Goal: Task Accomplishment & Management: Use online tool/utility

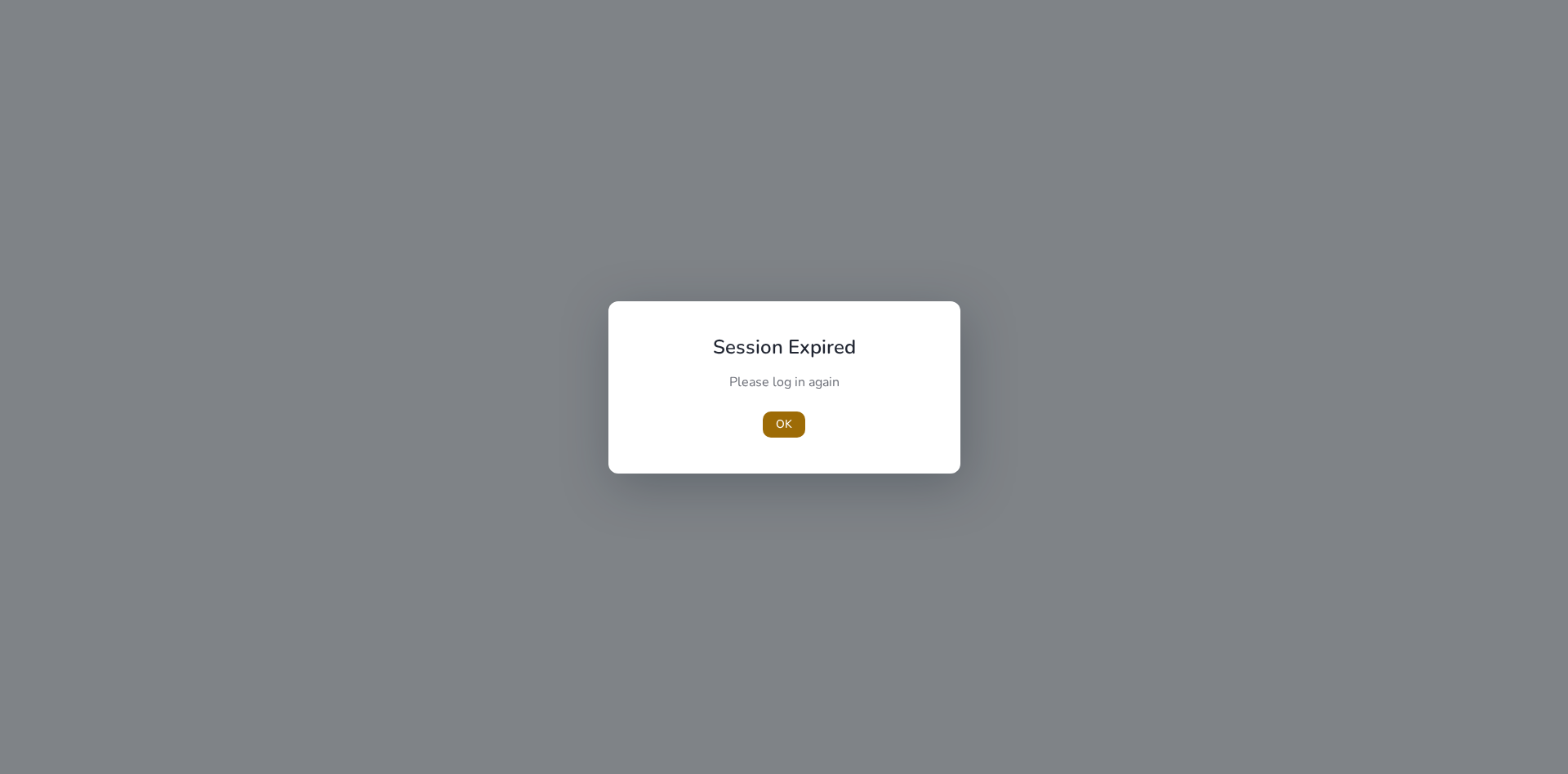
drag, startPoint x: 0, startPoint y: 0, endPoint x: 772, endPoint y: 423, distance: 880.3
click at [772, 423] on span "button" at bounding box center [784, 424] width 42 height 39
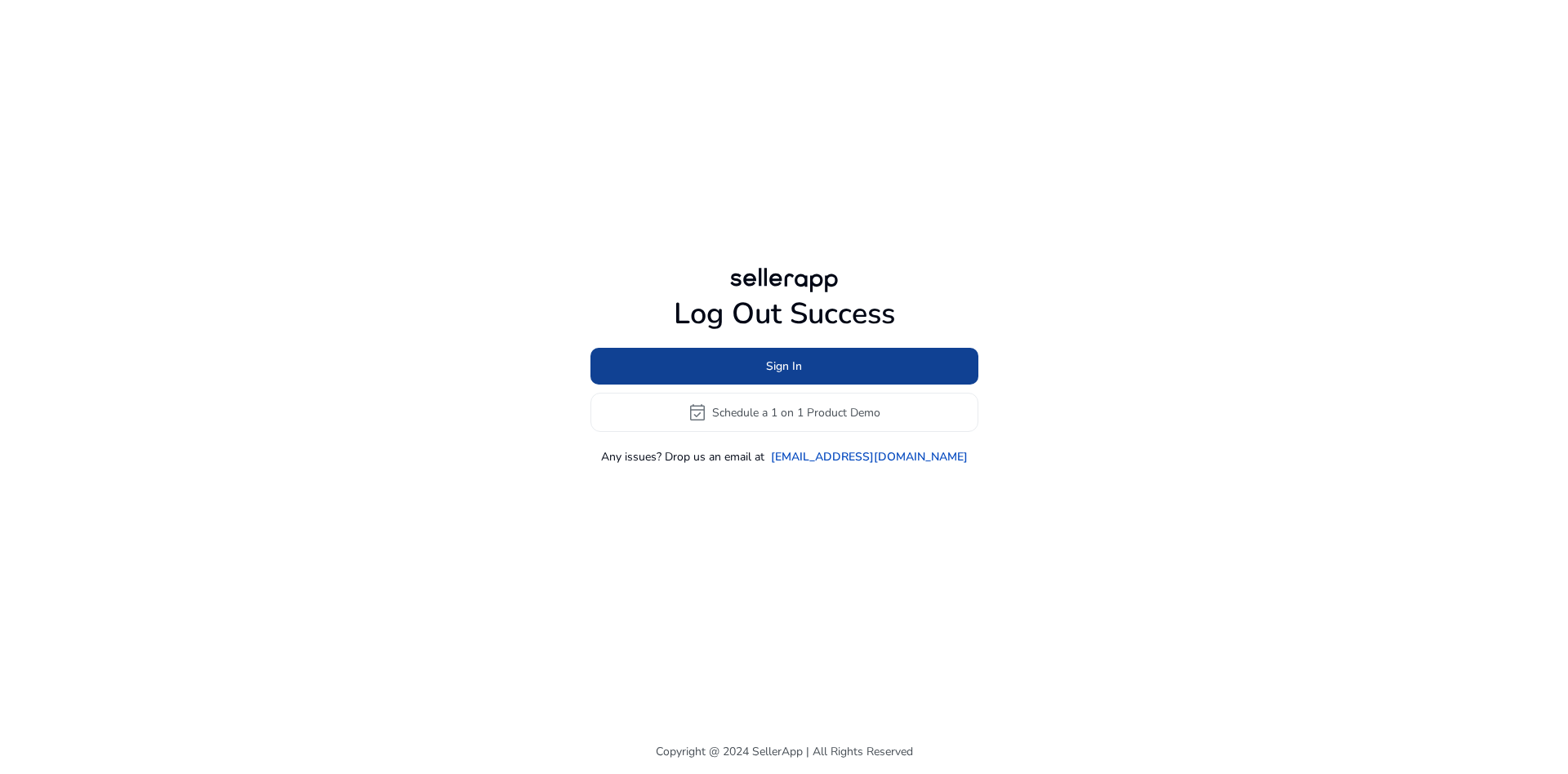
click at [798, 367] on span "Sign In" at bounding box center [784, 366] width 36 height 17
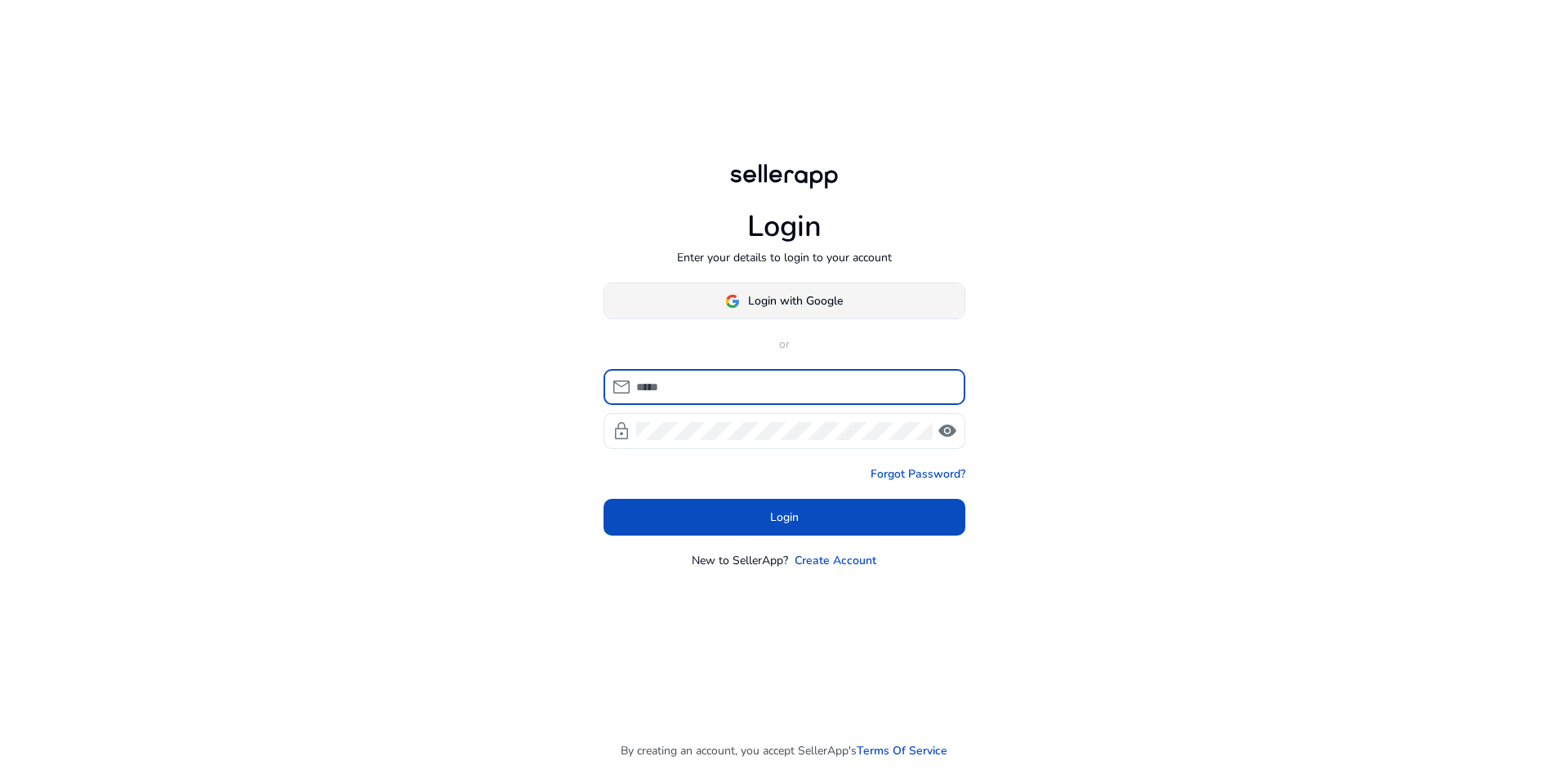
click at [778, 300] on span "Login with Google" at bounding box center [795, 300] width 95 height 17
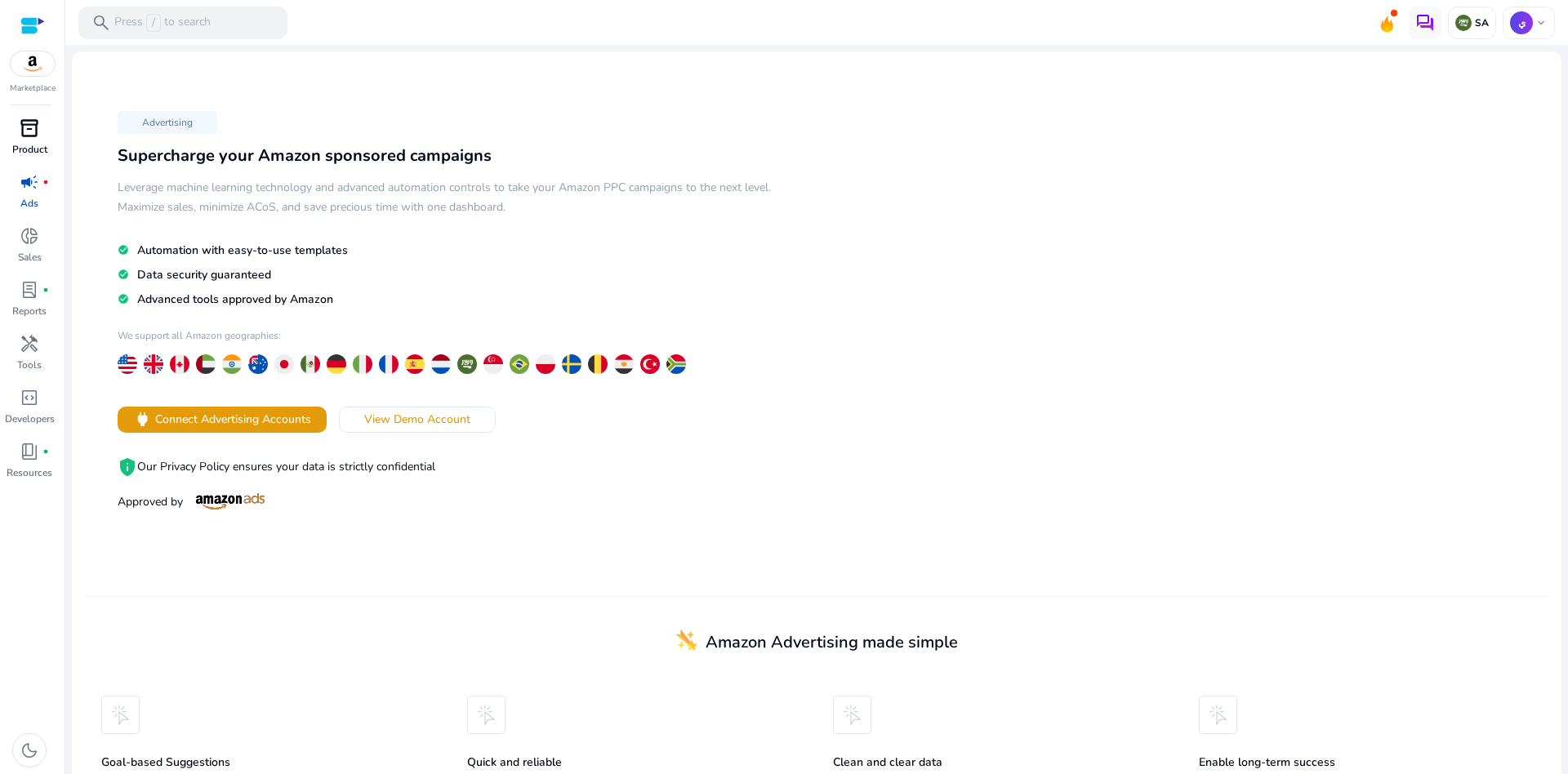
click at [32, 134] on span "inventory_2" at bounding box center [29, 127] width 20 height 20
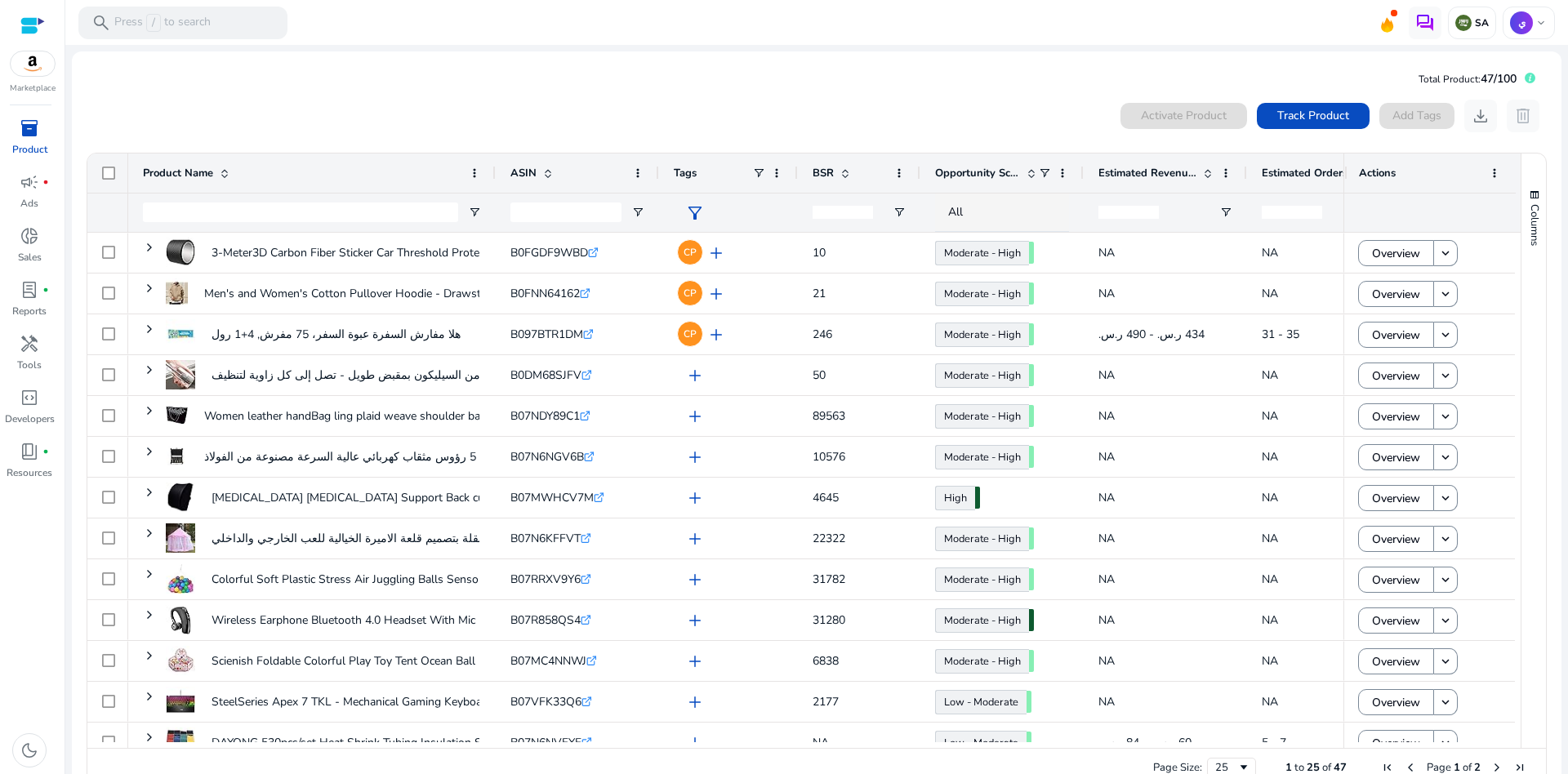
click at [993, 165] on span "Opportunity Score" at bounding box center [977, 172] width 85 height 14
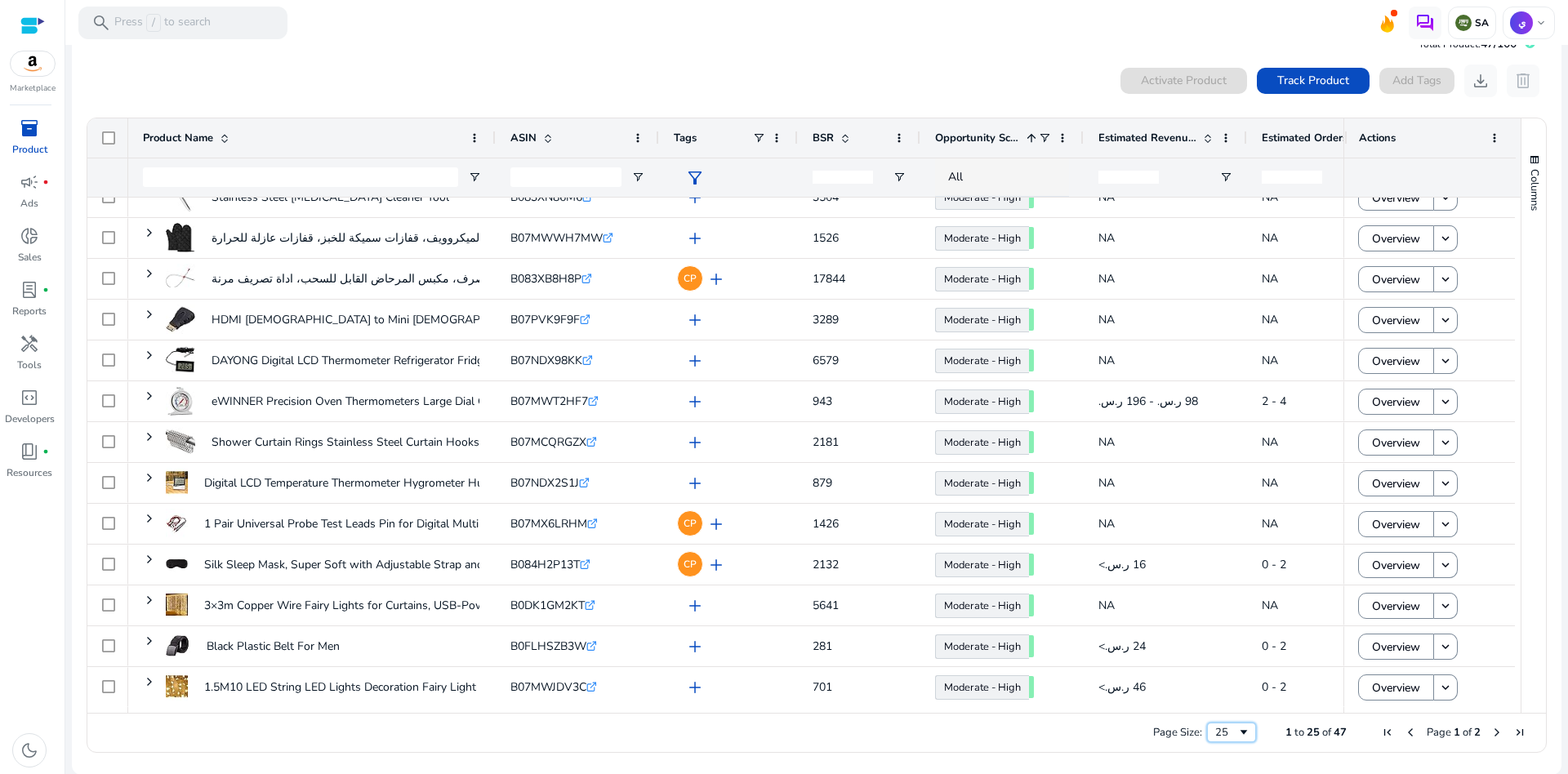
click at [1222, 731] on div "25" at bounding box center [1226, 732] width 22 height 14
click at [1218, 734] on div "50" at bounding box center [1226, 732] width 22 height 14
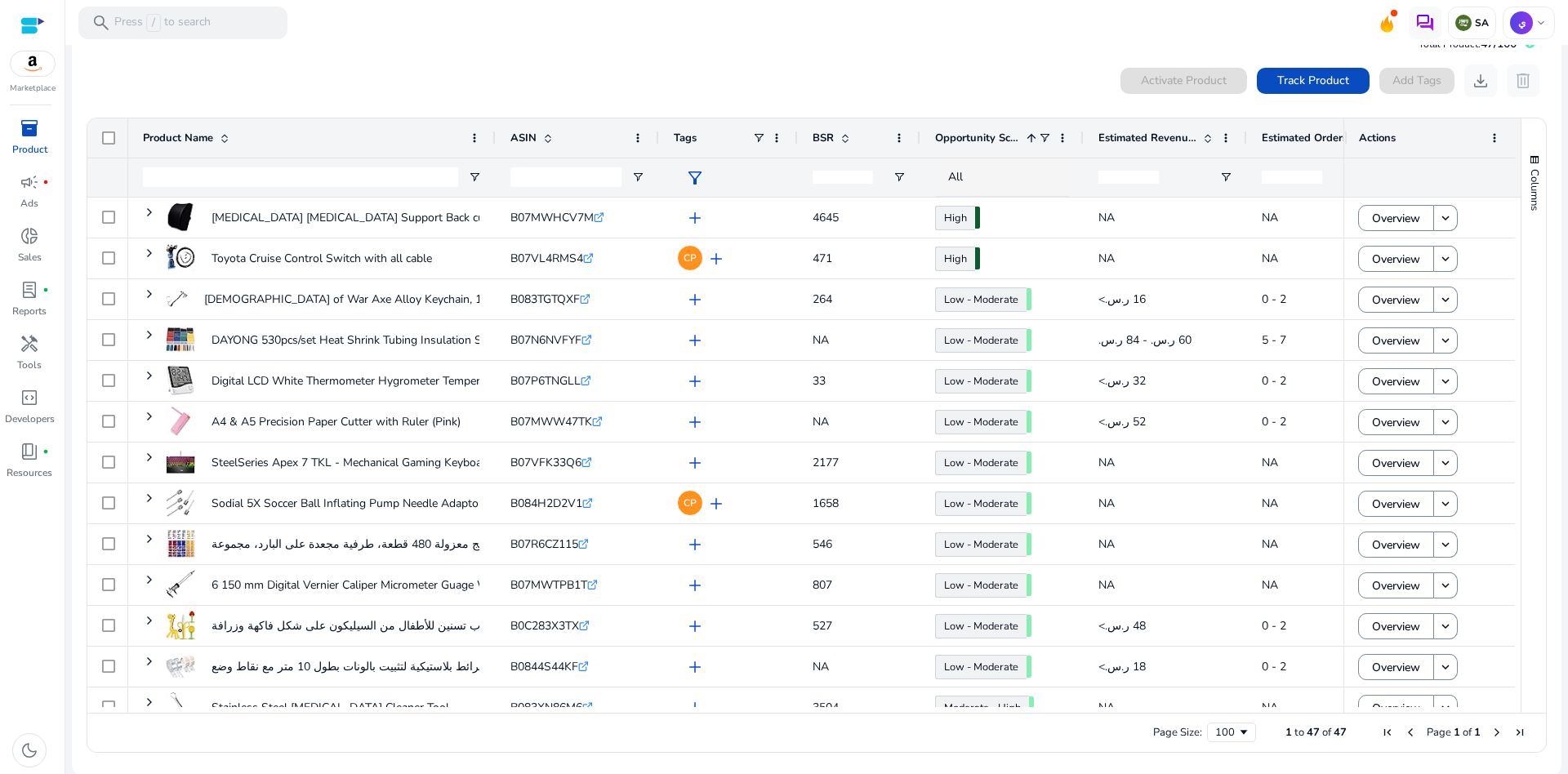
click at [987, 132] on span "Opportunity Score" at bounding box center [977, 137] width 85 height 14
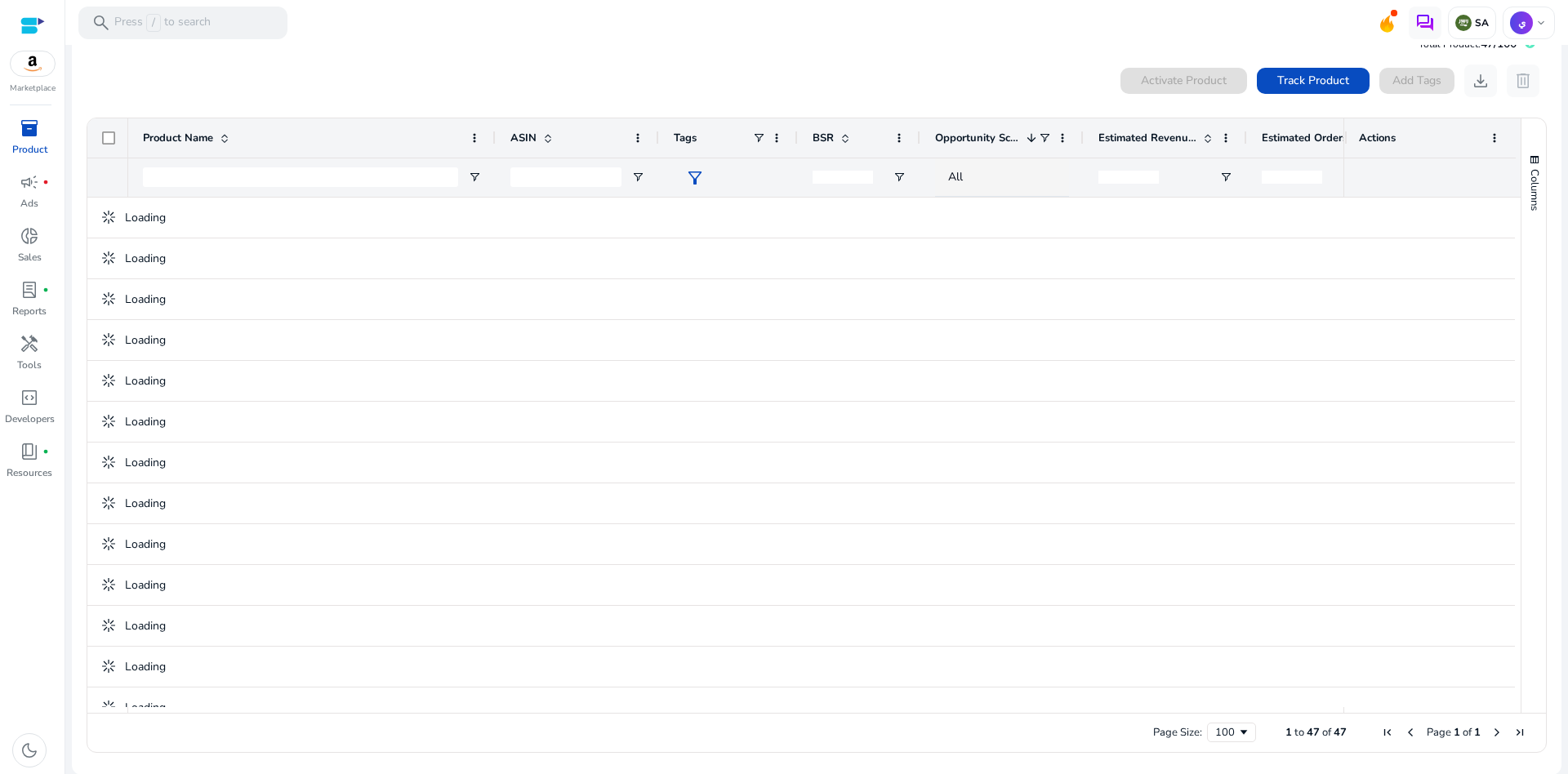
click at [987, 132] on span "Opportunity Score" at bounding box center [977, 137] width 85 height 14
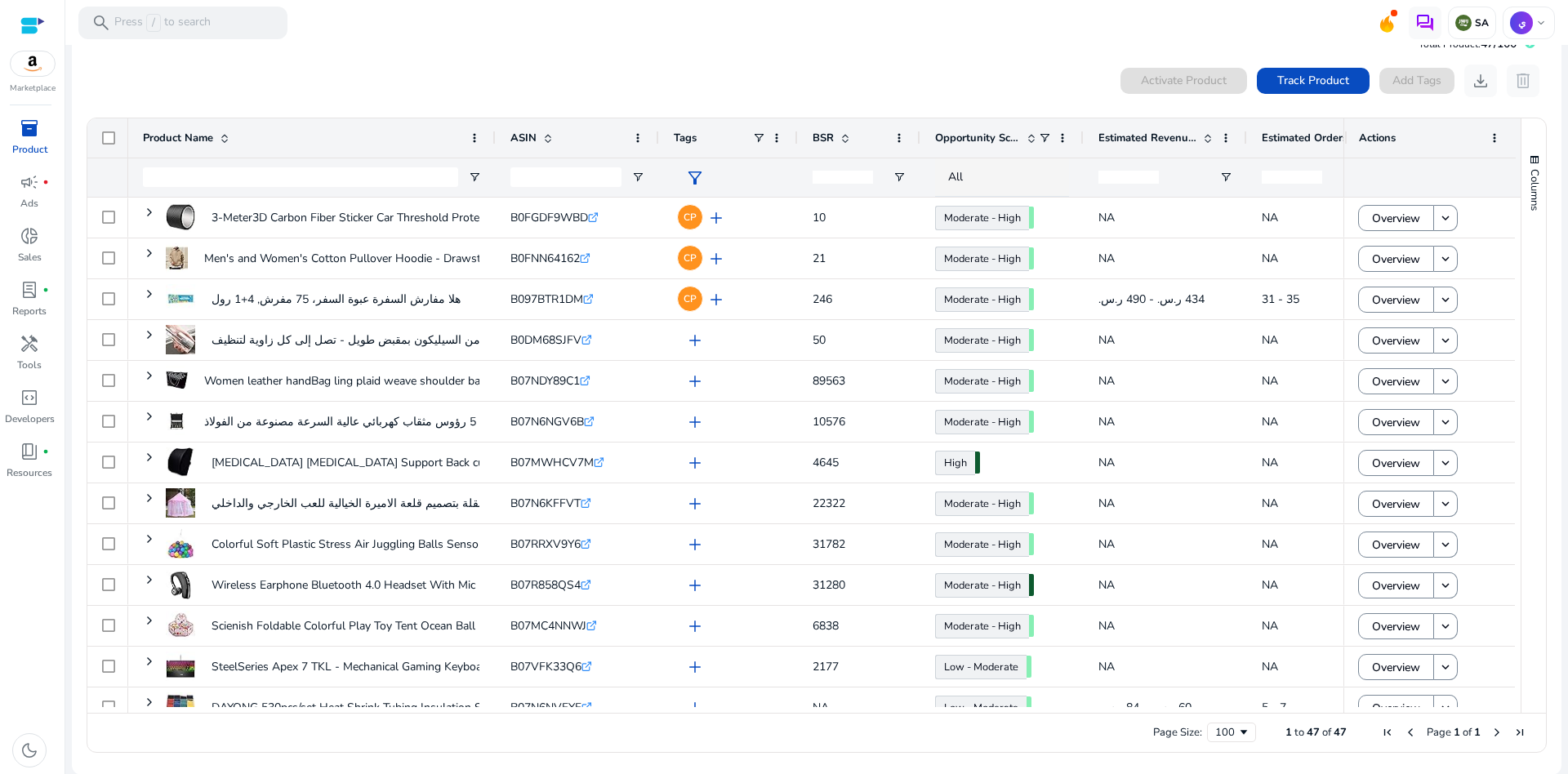
click at [987, 132] on span "Opportunity Score" at bounding box center [977, 137] width 85 height 14
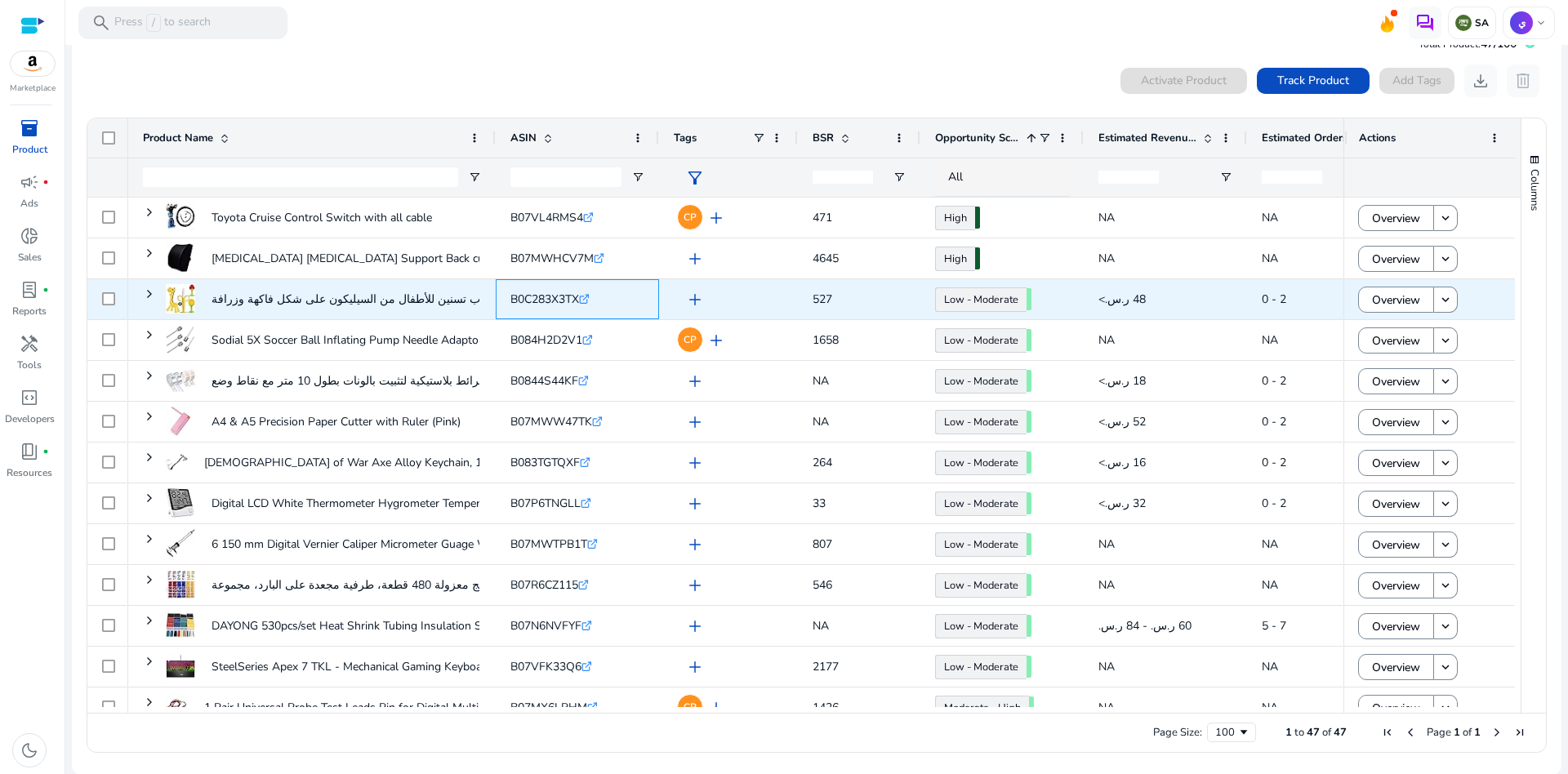
click at [587, 291] on link ".st0{fill:#2c8af8}" at bounding box center [584, 299] width 11 height 15
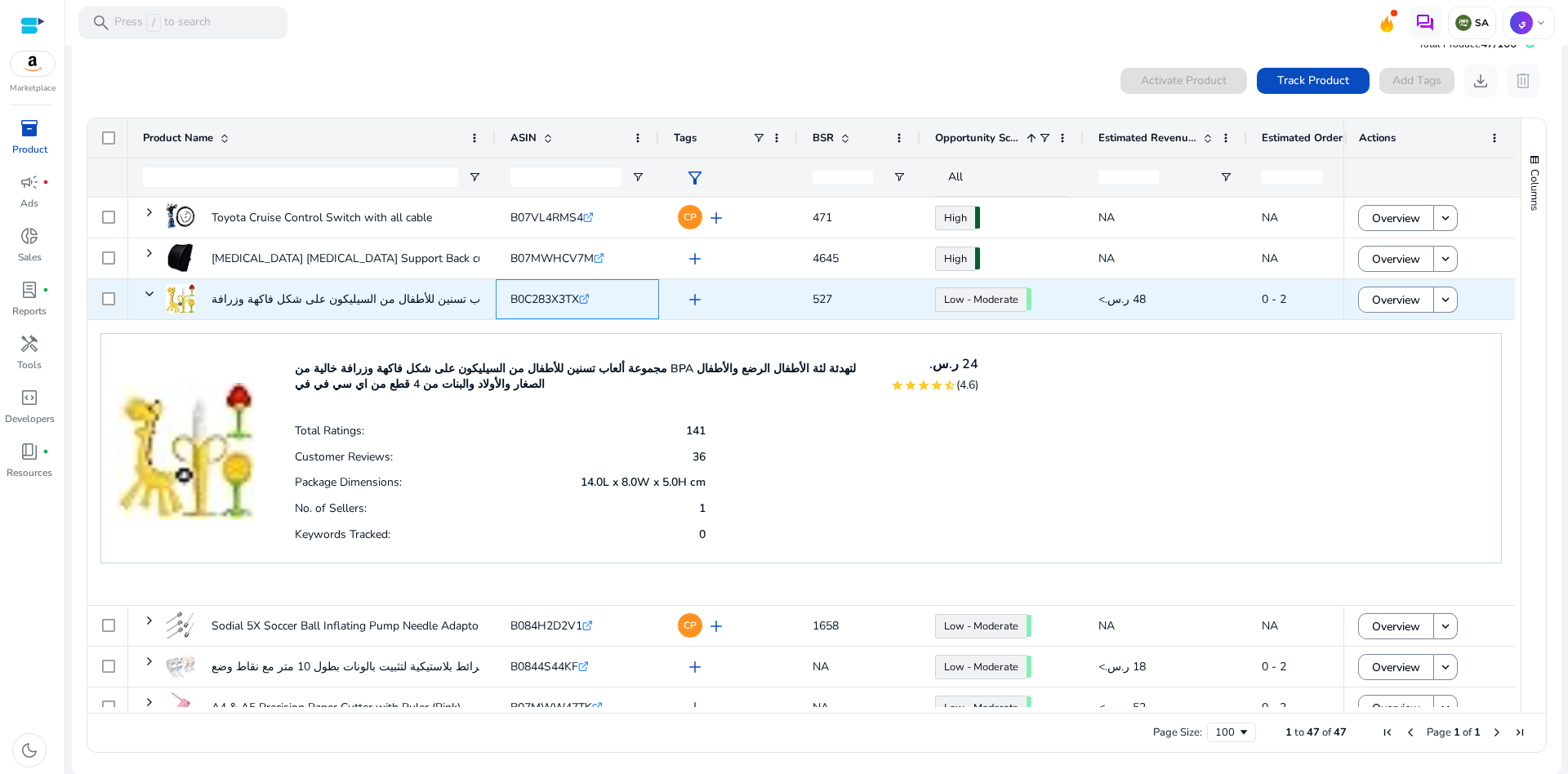
click at [540, 294] on span "B0C283X3TX" at bounding box center [544, 299] width 69 height 15
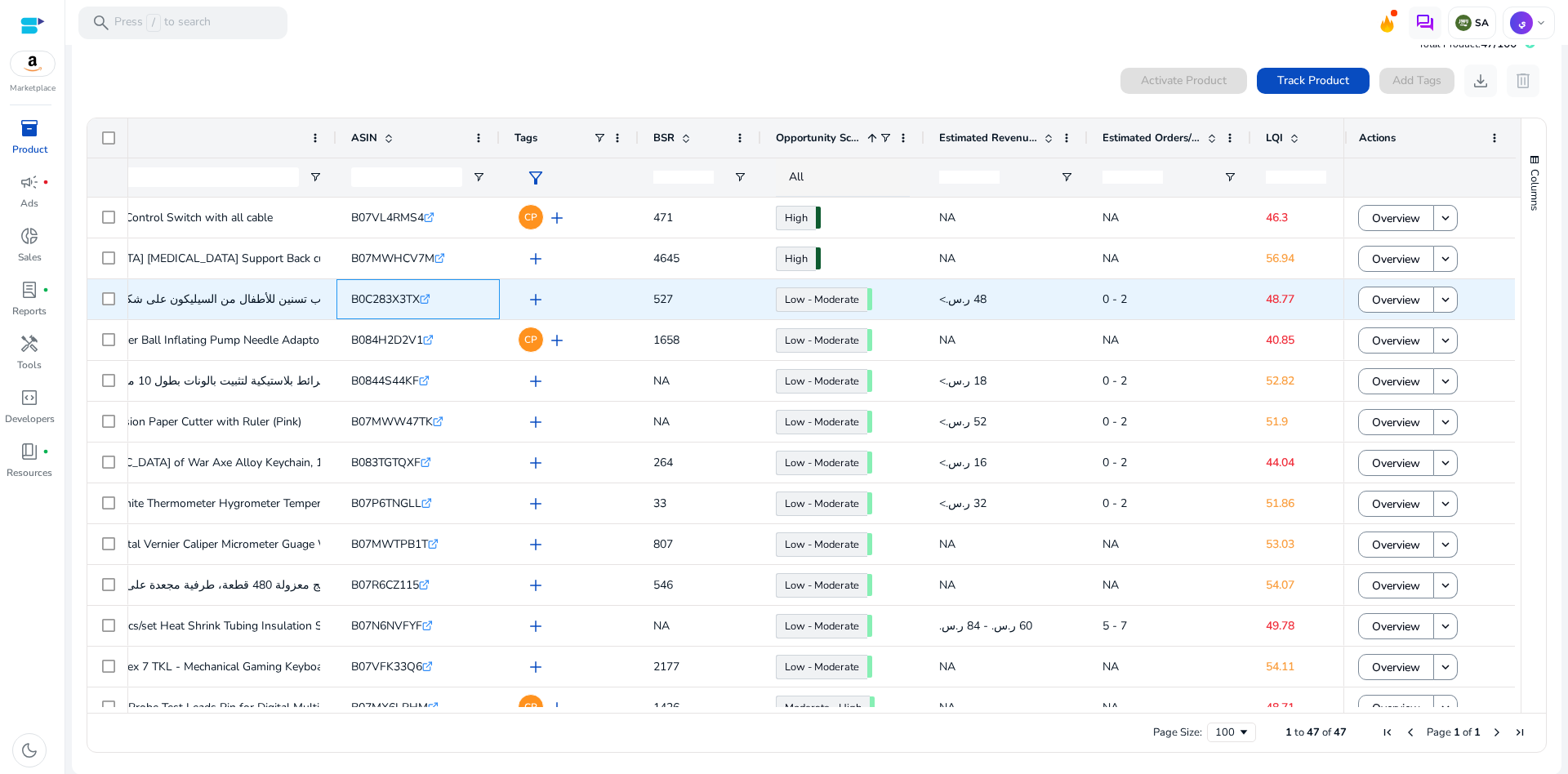
scroll to position [0, 209]
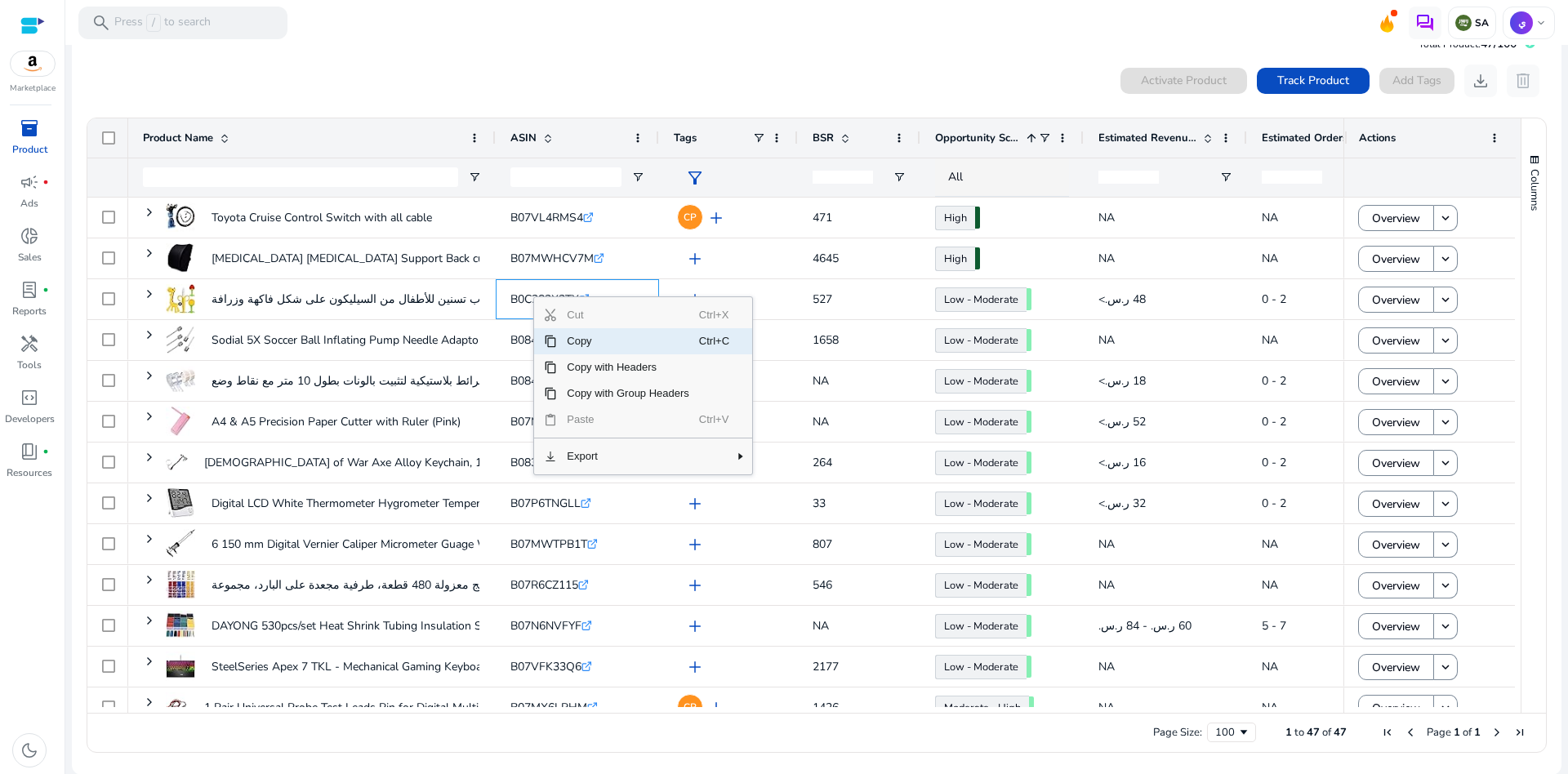
click at [621, 341] on span "Copy" at bounding box center [627, 341] width 142 height 26
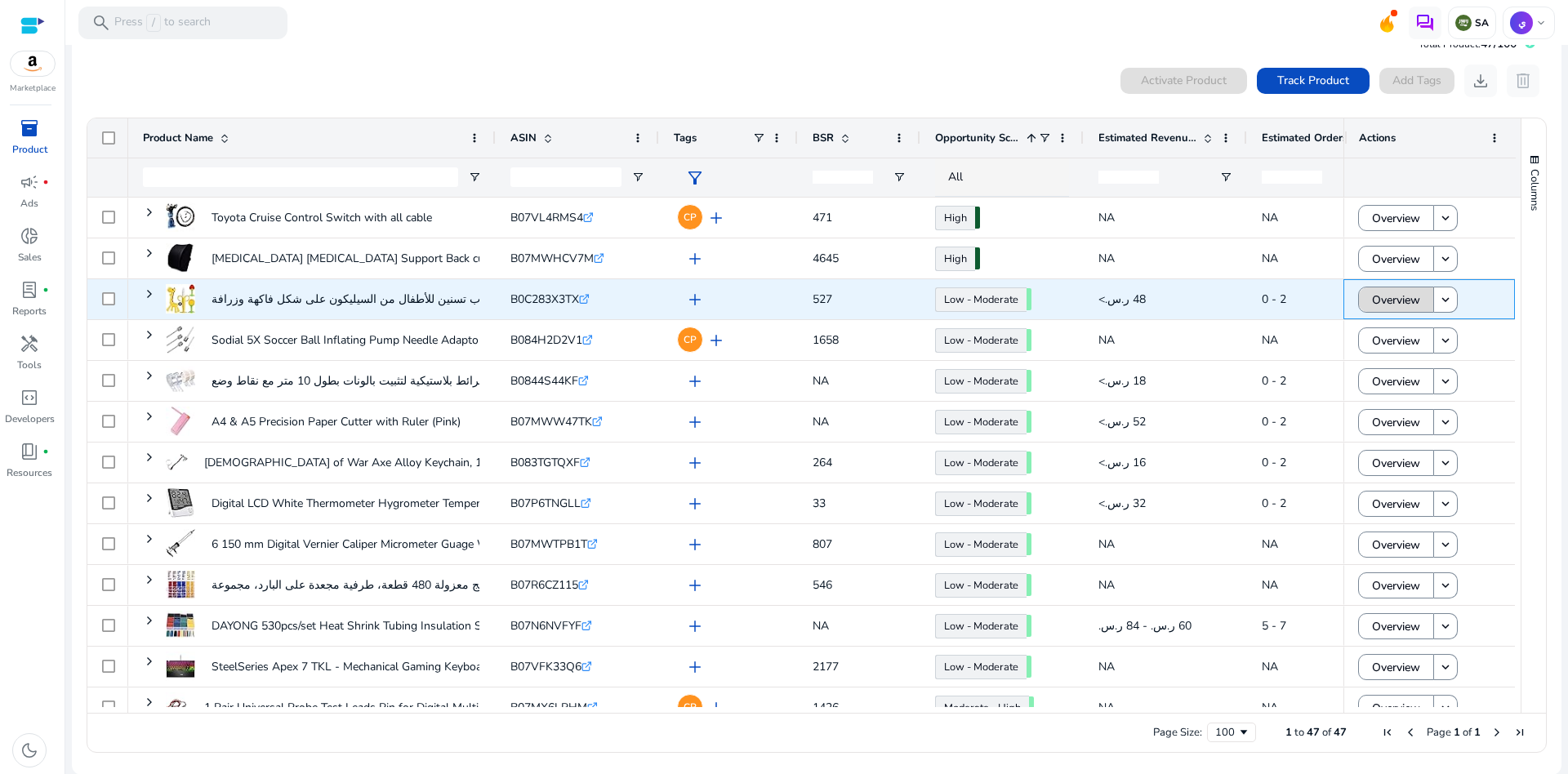
click at [1391, 291] on span "Overview" at bounding box center [1396, 300] width 48 height 33
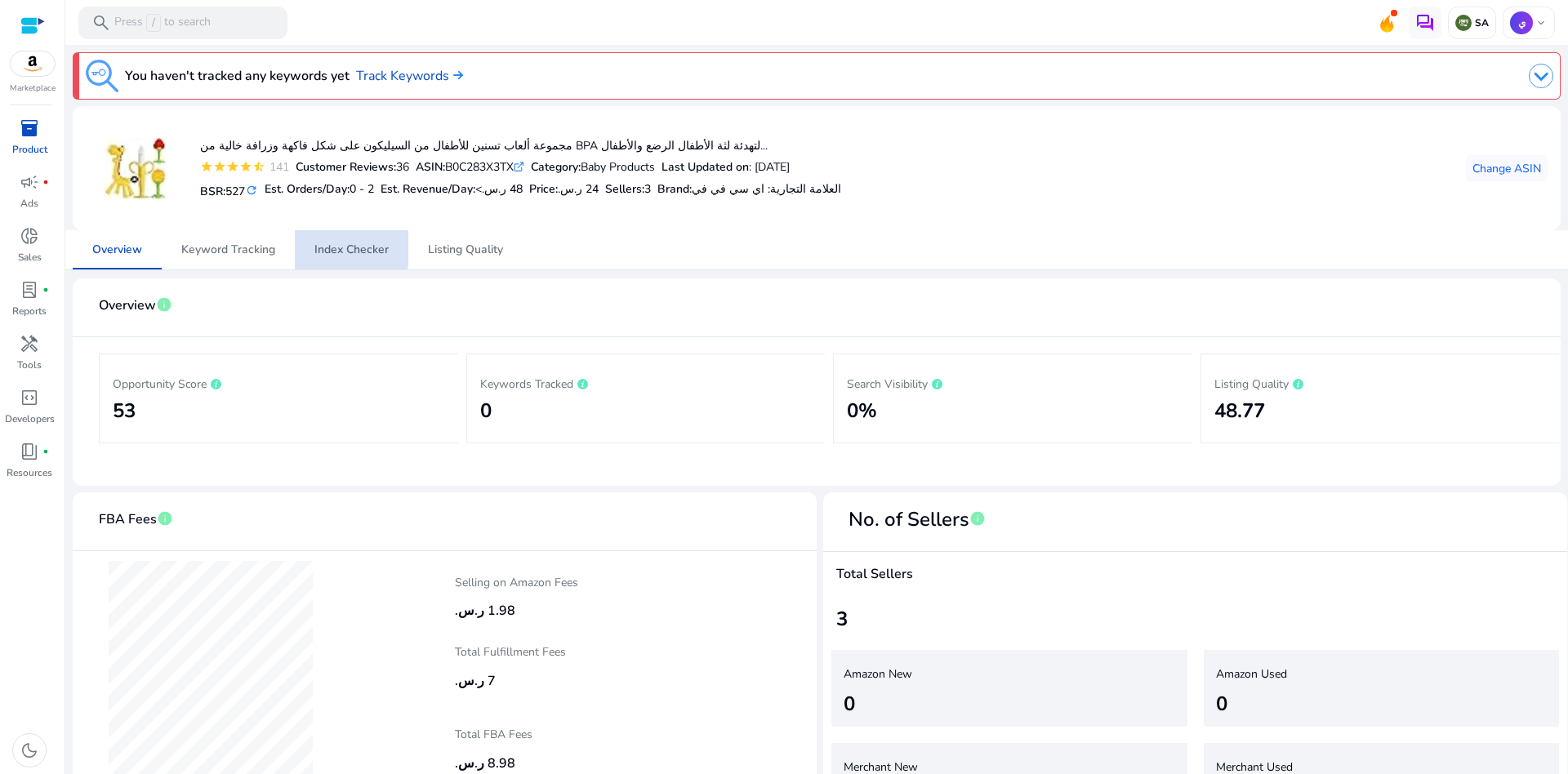
click at [327, 245] on span "Index Checker" at bounding box center [351, 250] width 75 height 11
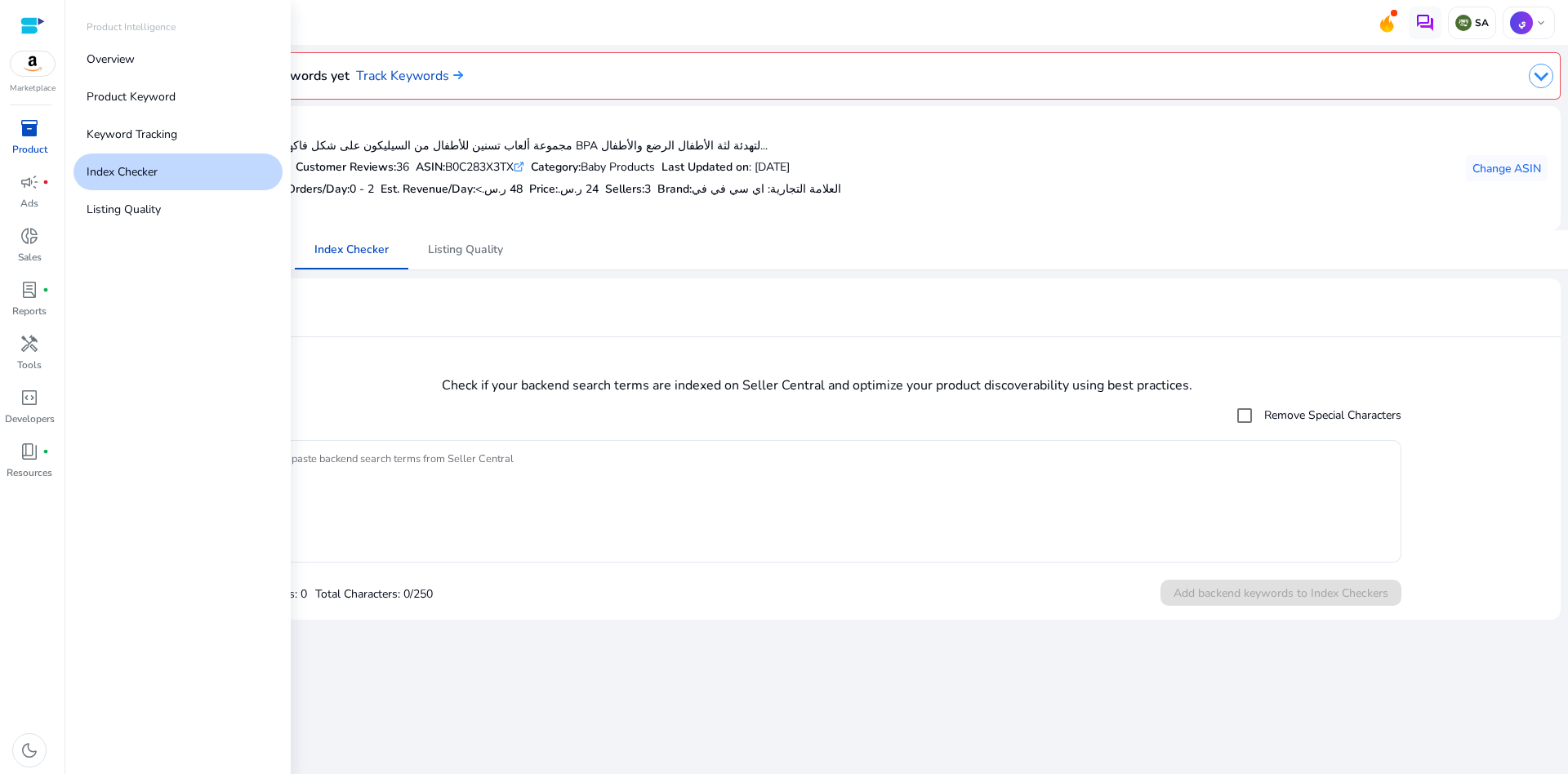
click at [37, 134] on span "inventory_2" at bounding box center [29, 127] width 20 height 20
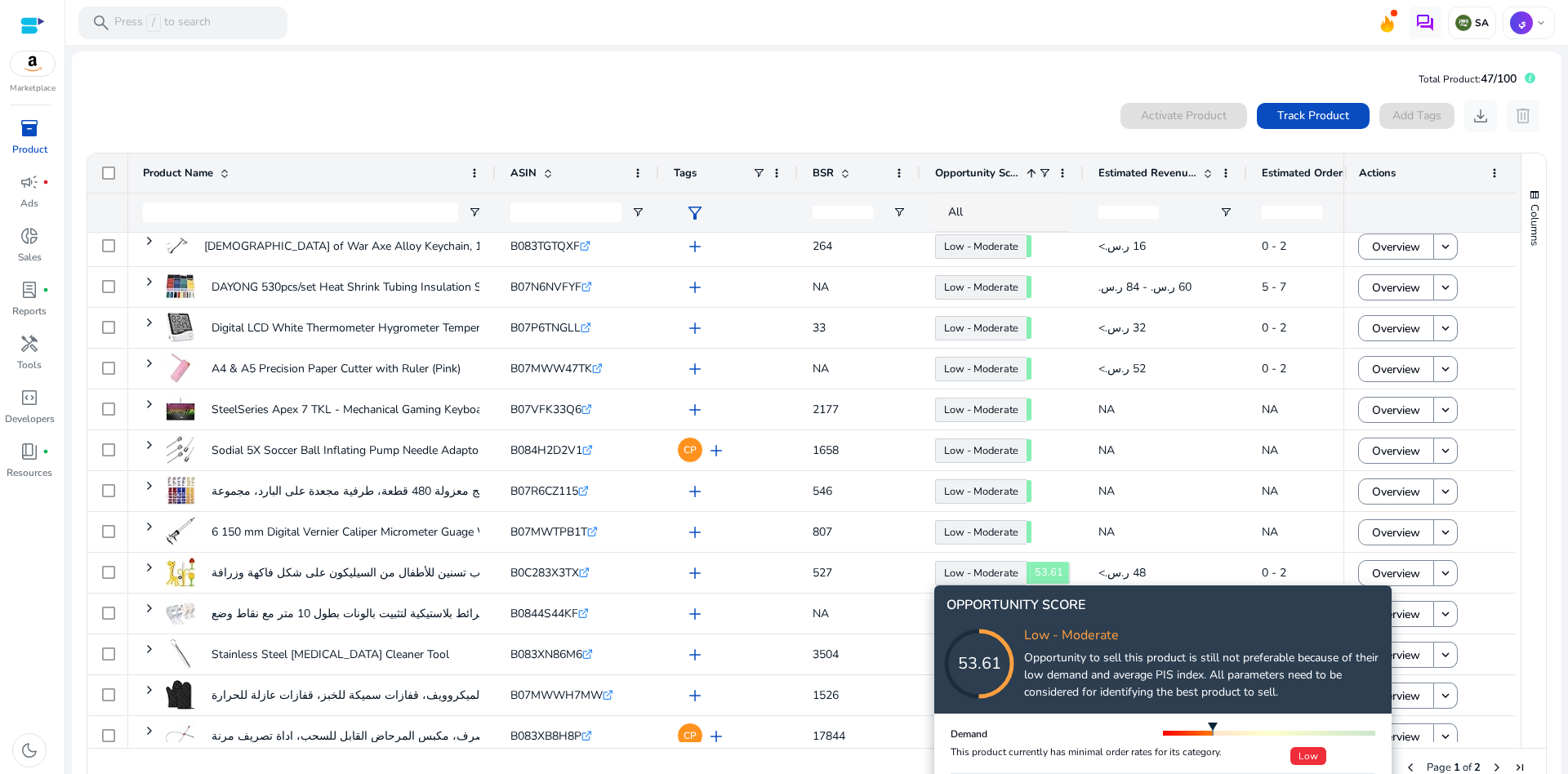
click at [979, 569] on icon at bounding box center [995, 648] width 163 height 163
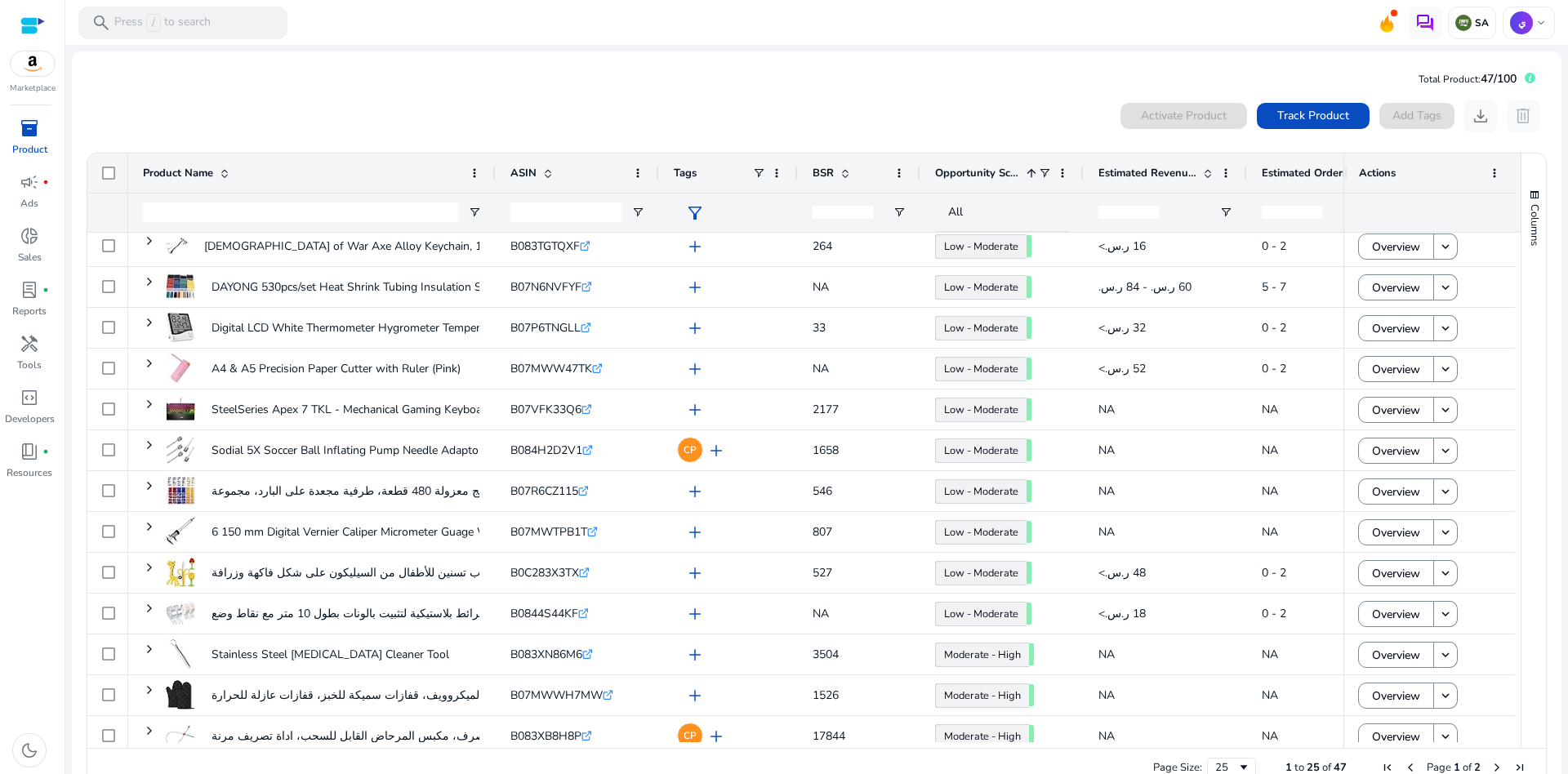
click at [965, 168] on span "Opportunity Score" at bounding box center [977, 172] width 85 height 14
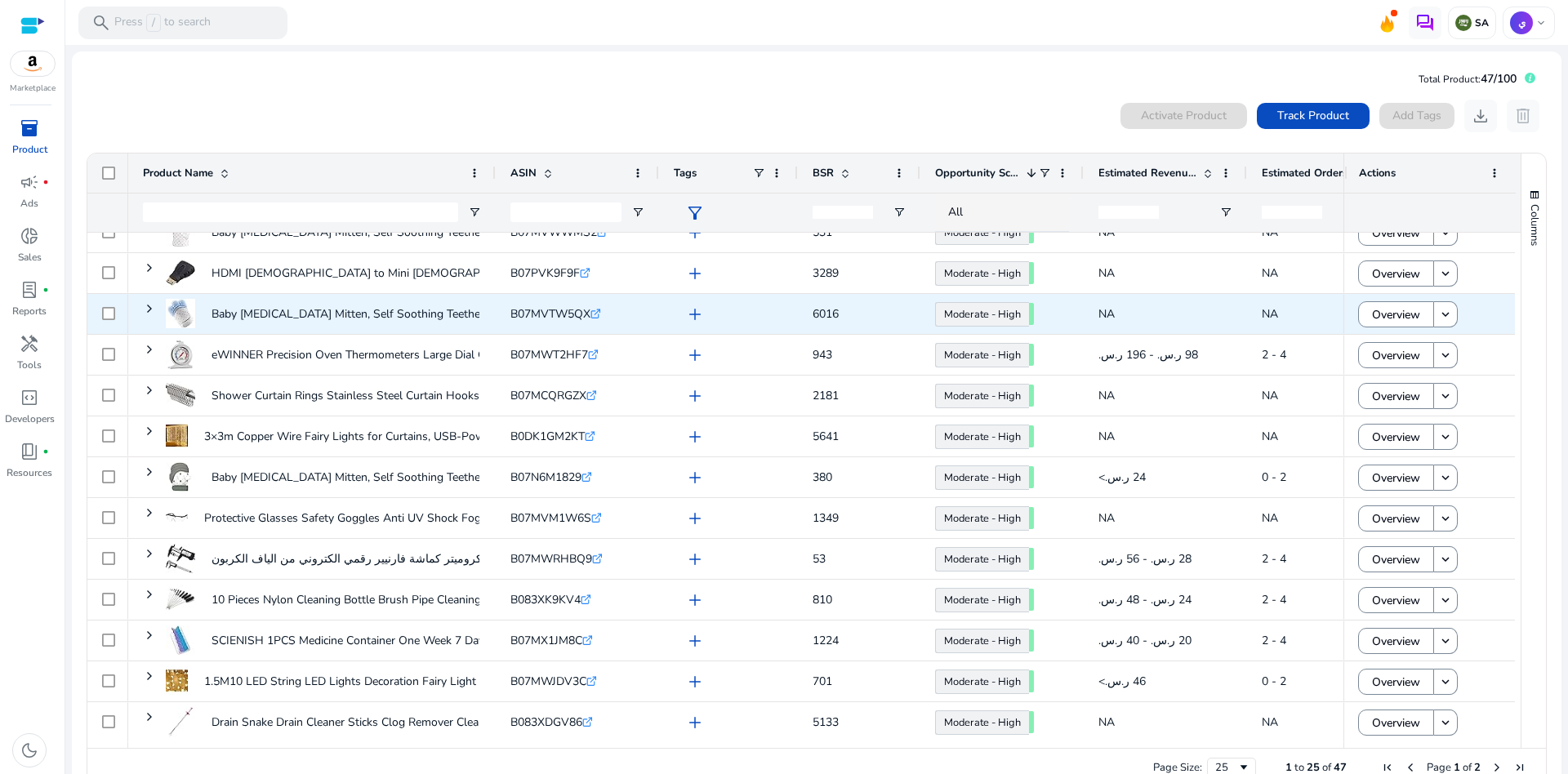
scroll to position [35, 0]
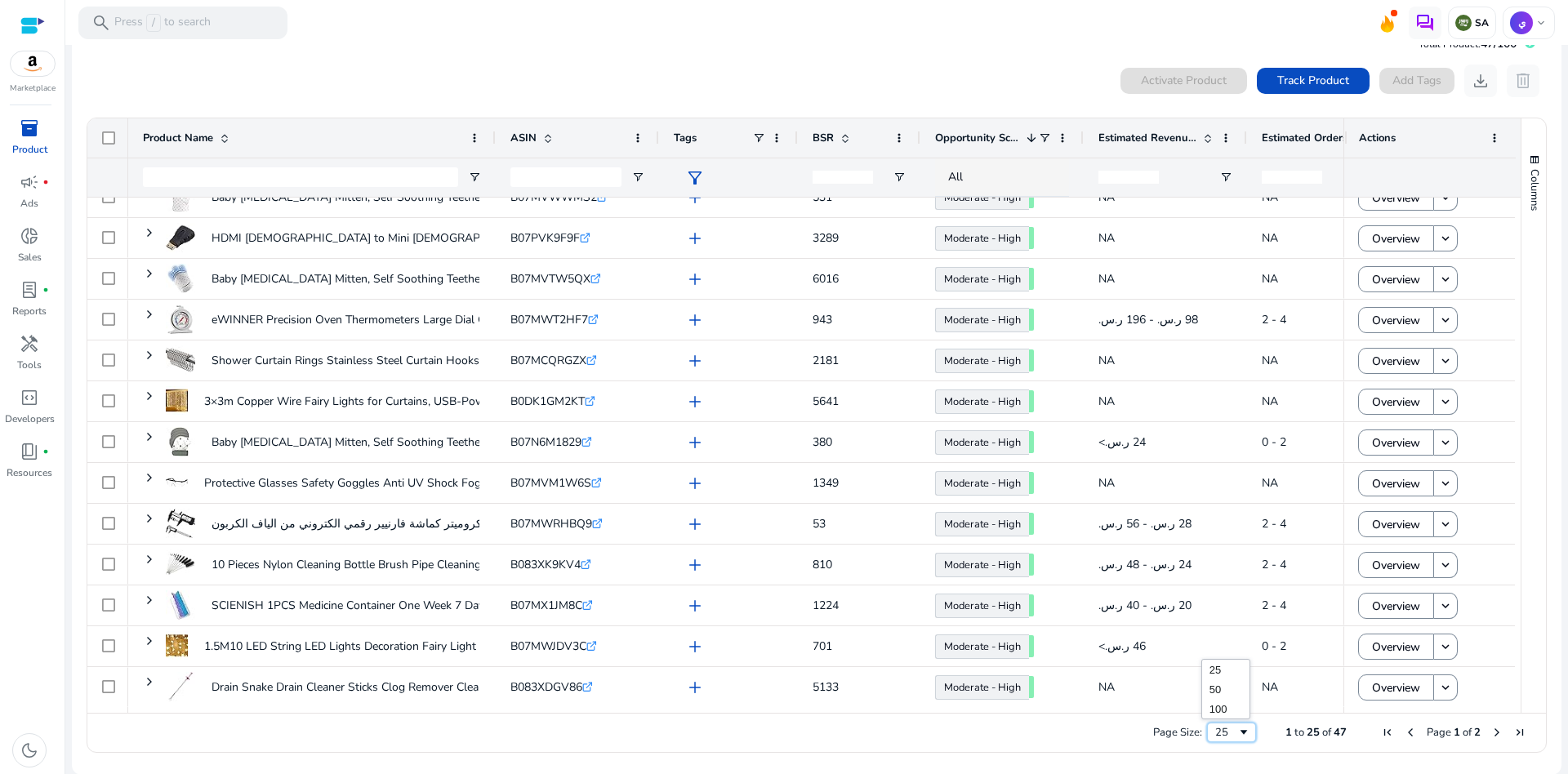
click at [1224, 732] on div "25" at bounding box center [1226, 732] width 22 height 14
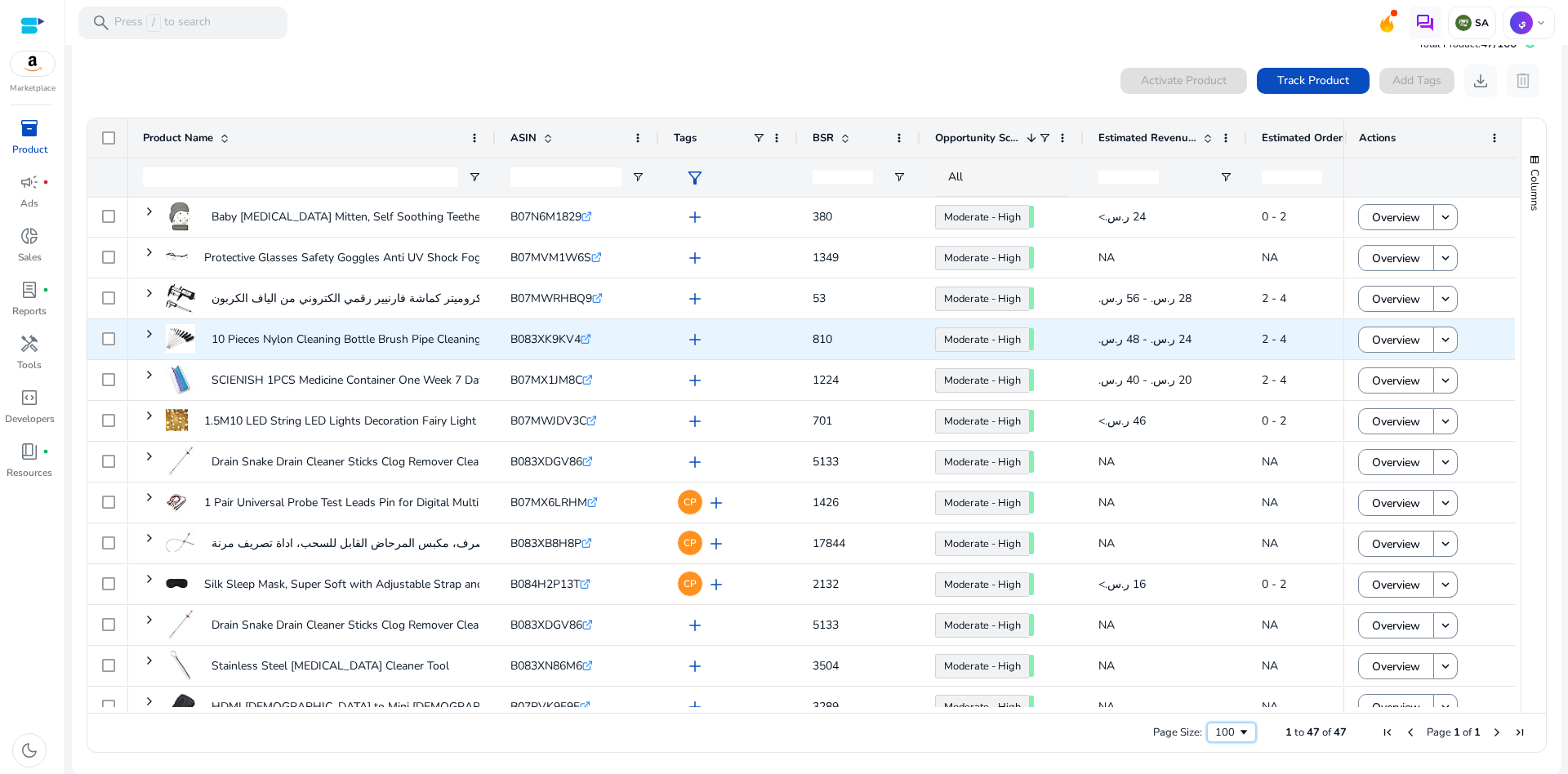
scroll to position [835, 0]
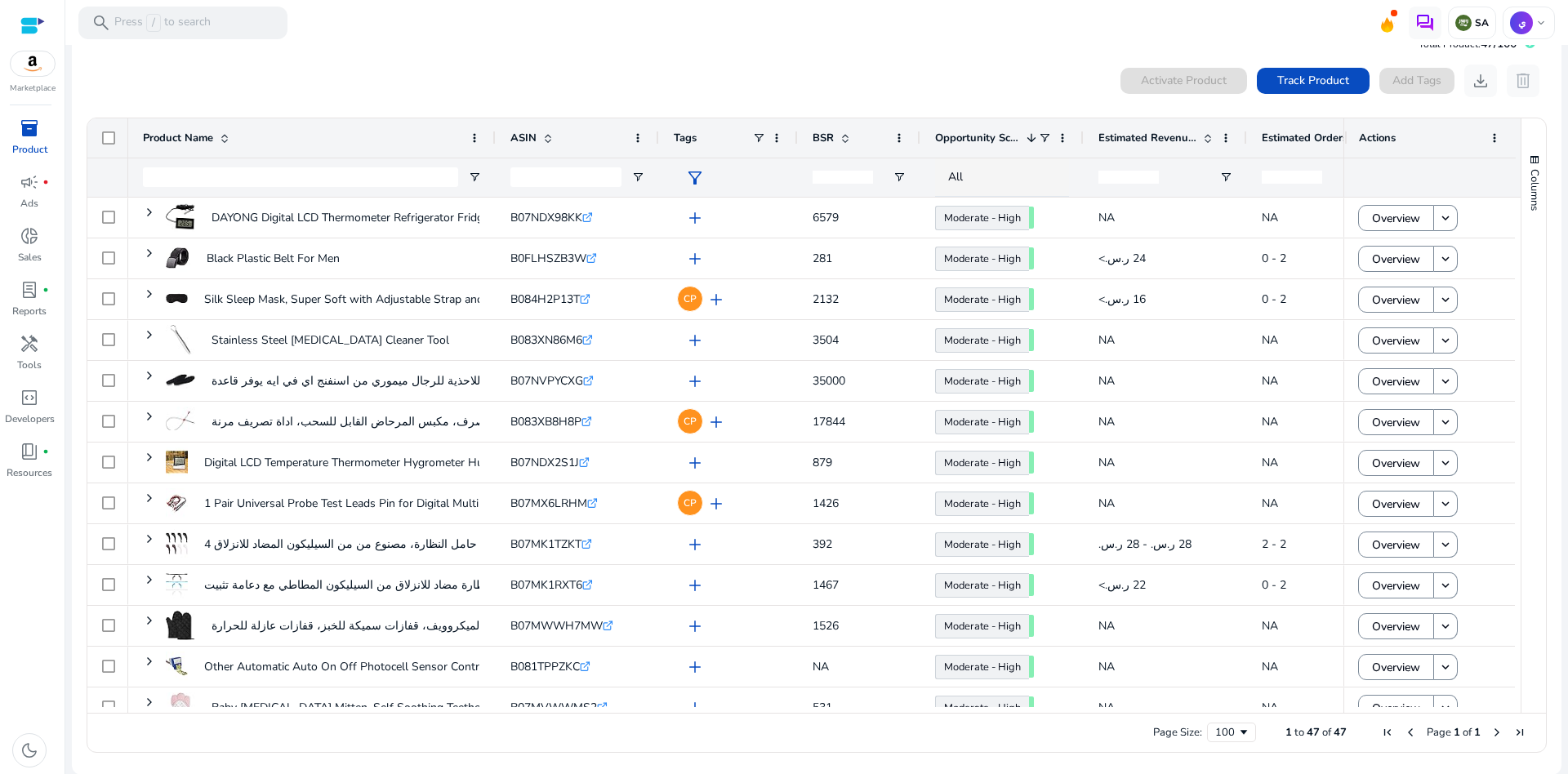
click at [983, 132] on span "Opportunity Score" at bounding box center [977, 137] width 85 height 14
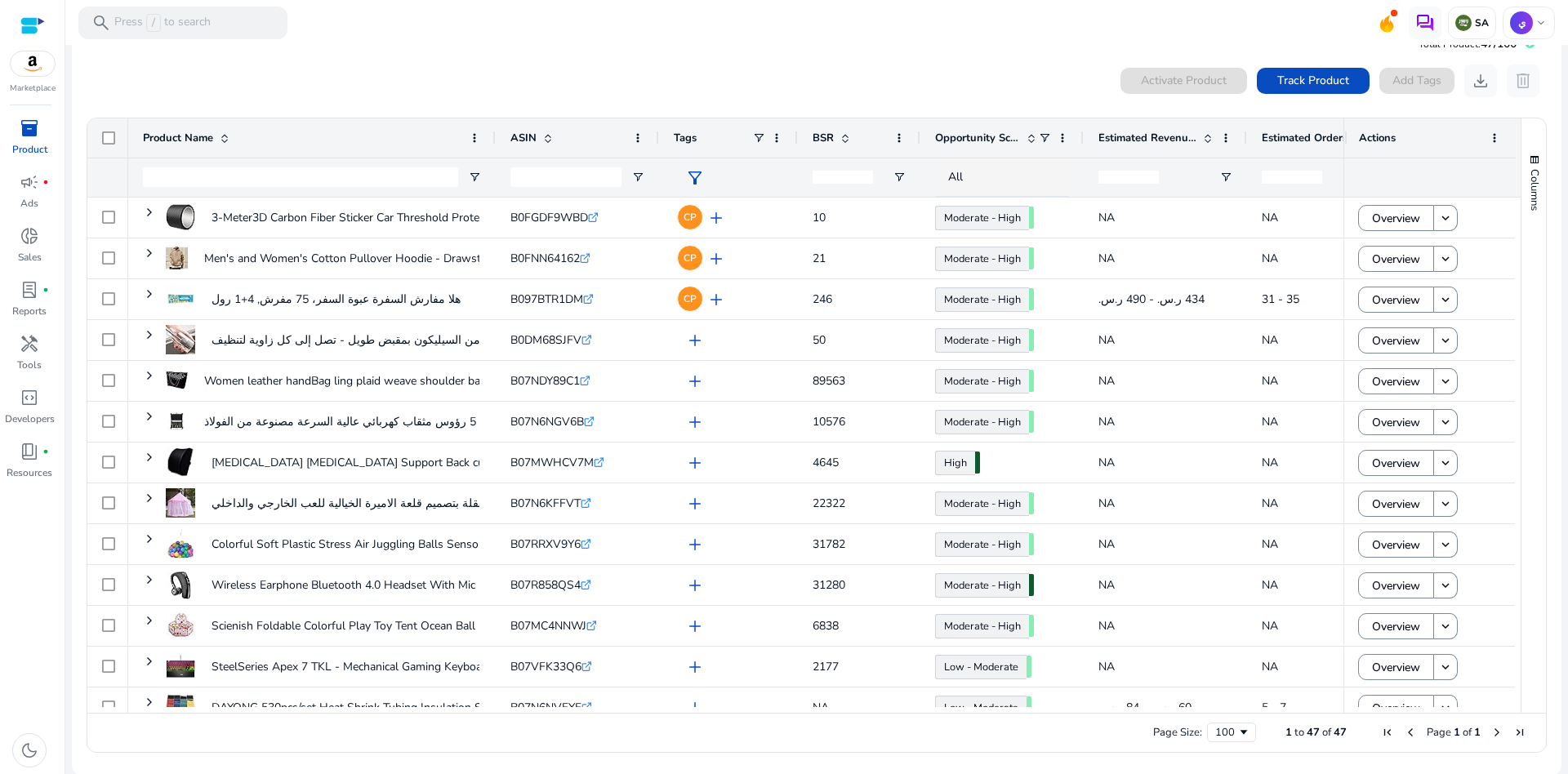
click at [981, 134] on span "Opportunity Score" at bounding box center [977, 137] width 85 height 14
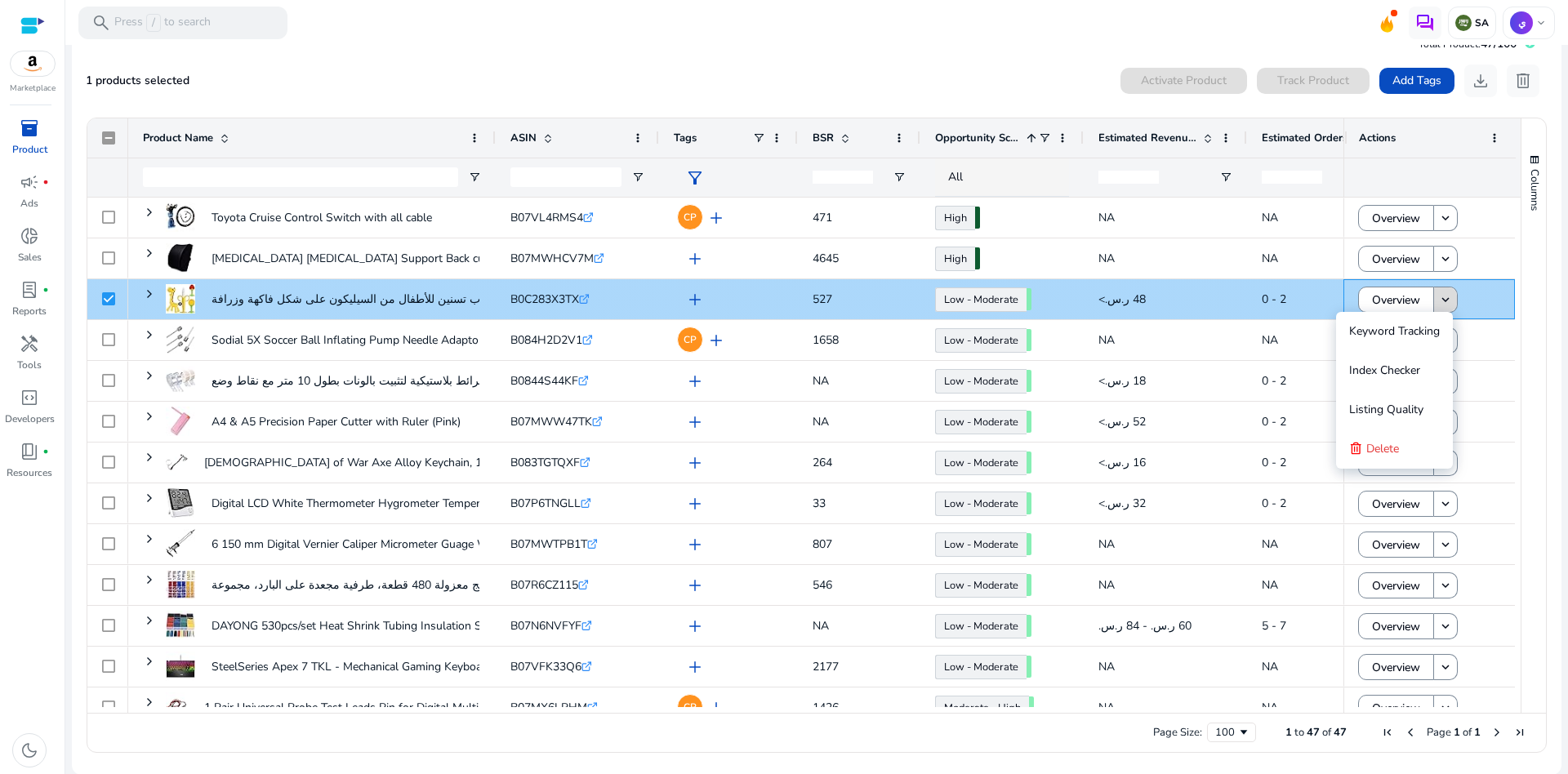
click at [1444, 300] on mat-icon "keyboard_arrow_down" at bounding box center [1445, 299] width 14 height 14
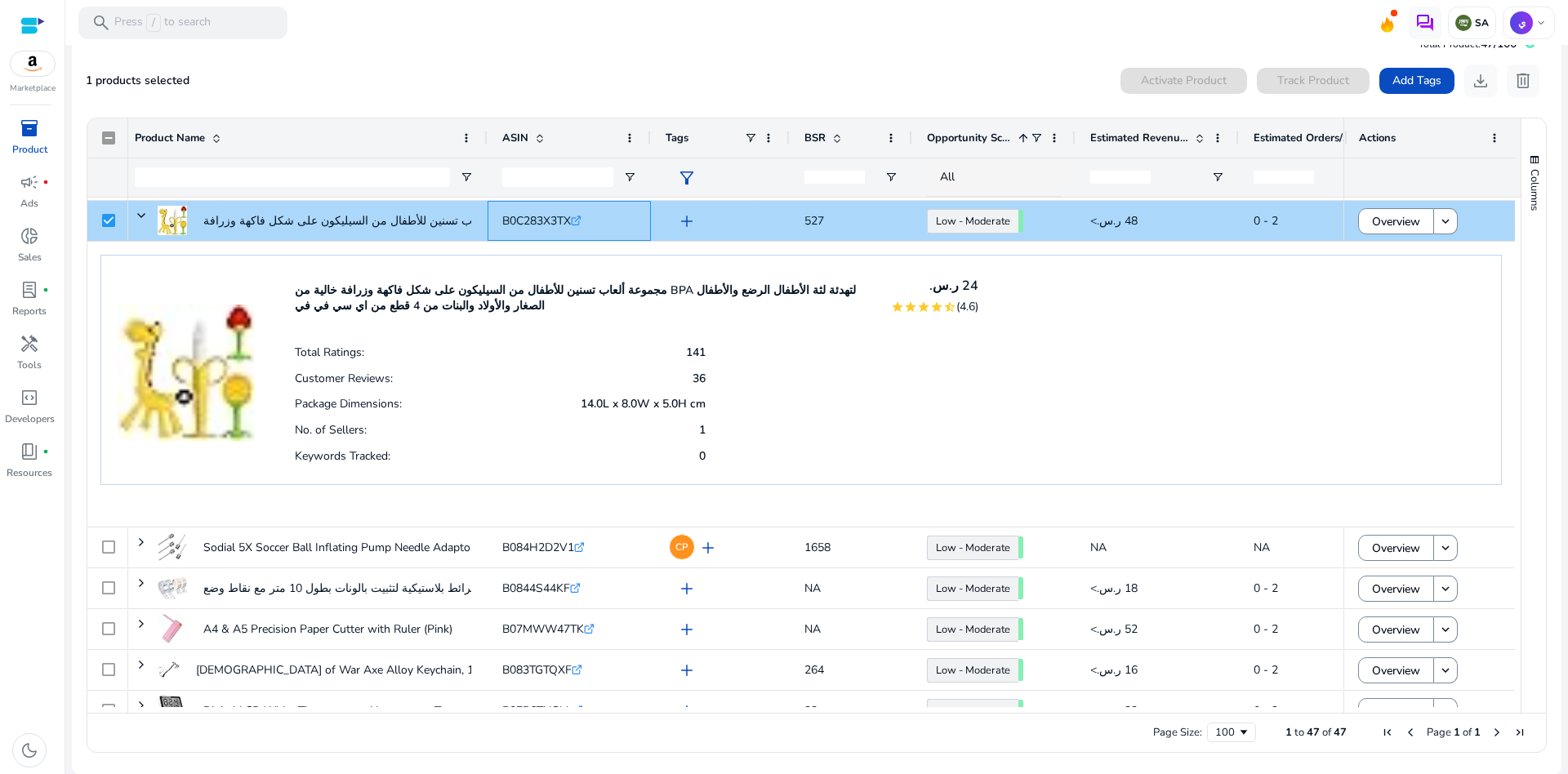
drag, startPoint x: 491, startPoint y: 223, endPoint x: 577, endPoint y: 223, distance: 86.0
click at [577, 223] on div "B0C283X3TX .st0{fill:#2c8af8}" at bounding box center [569, 221] width 163 height 40
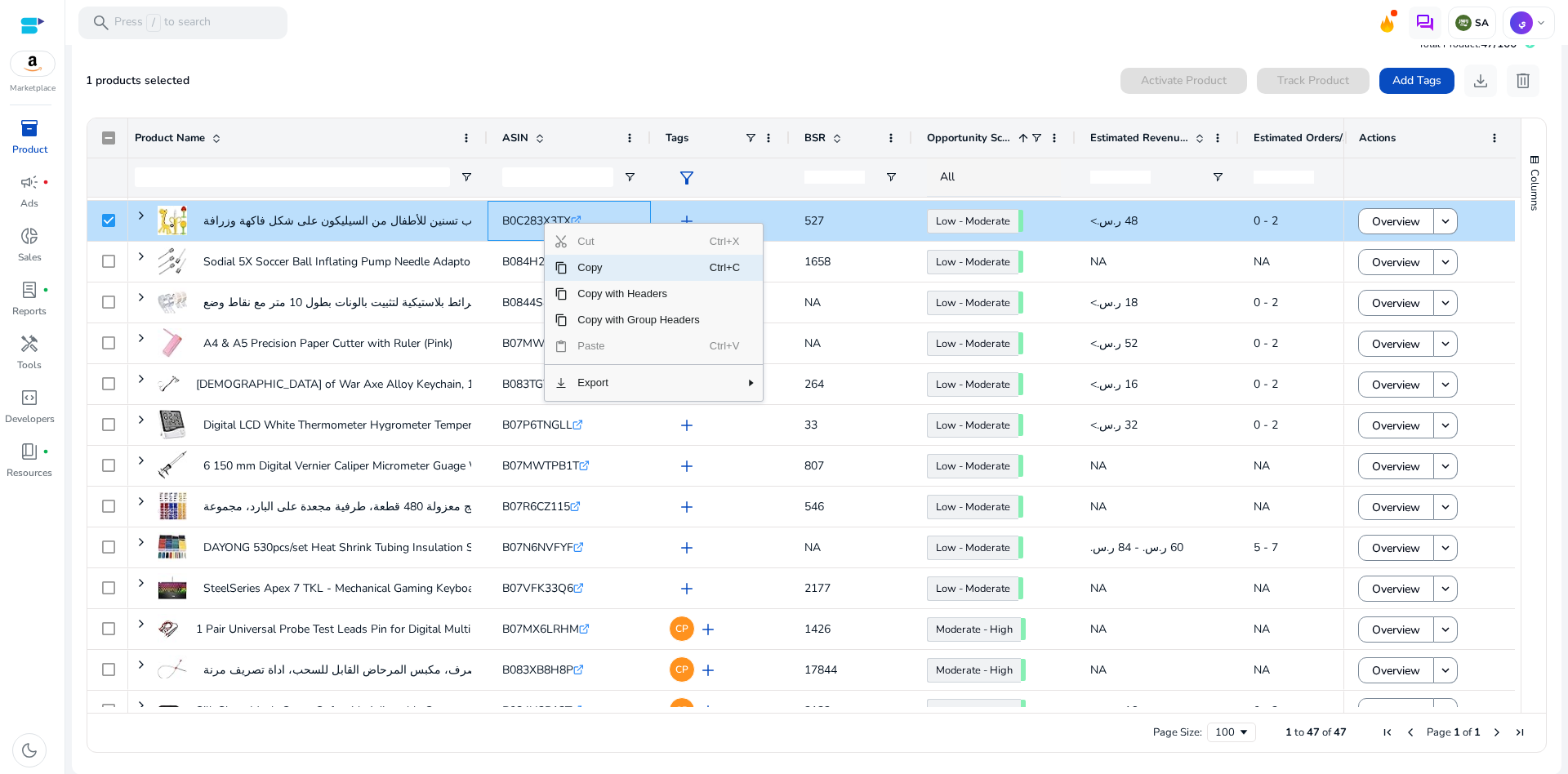
click at [604, 268] on span "Copy" at bounding box center [638, 267] width 142 height 26
